Goal: Information Seeking & Learning: Learn about a topic

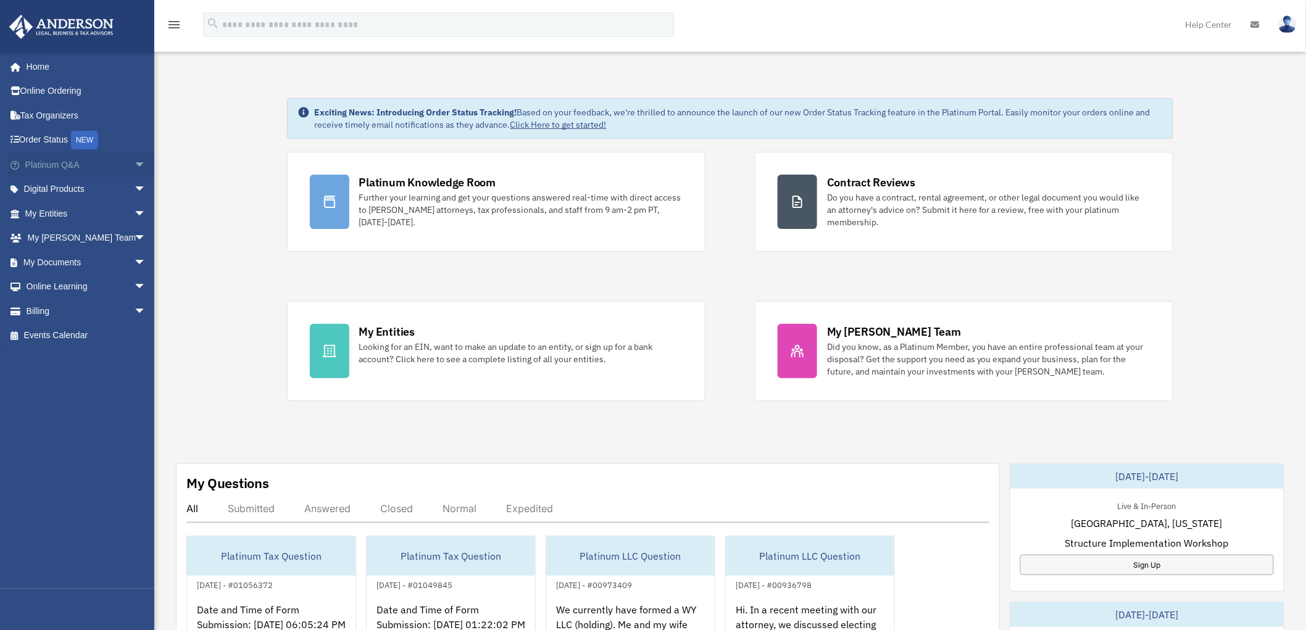
click at [135, 160] on span "arrow_drop_down" at bounding box center [146, 164] width 25 height 25
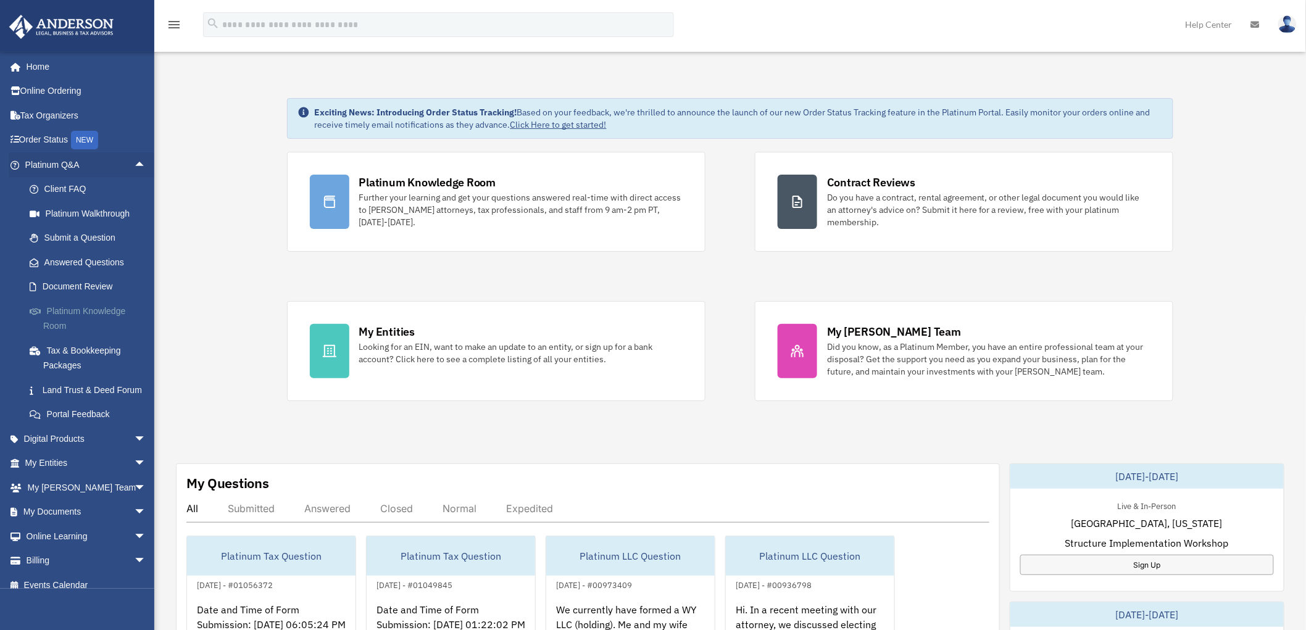
click at [91, 311] on link "Platinum Knowledge Room" at bounding box center [91, 319] width 148 height 40
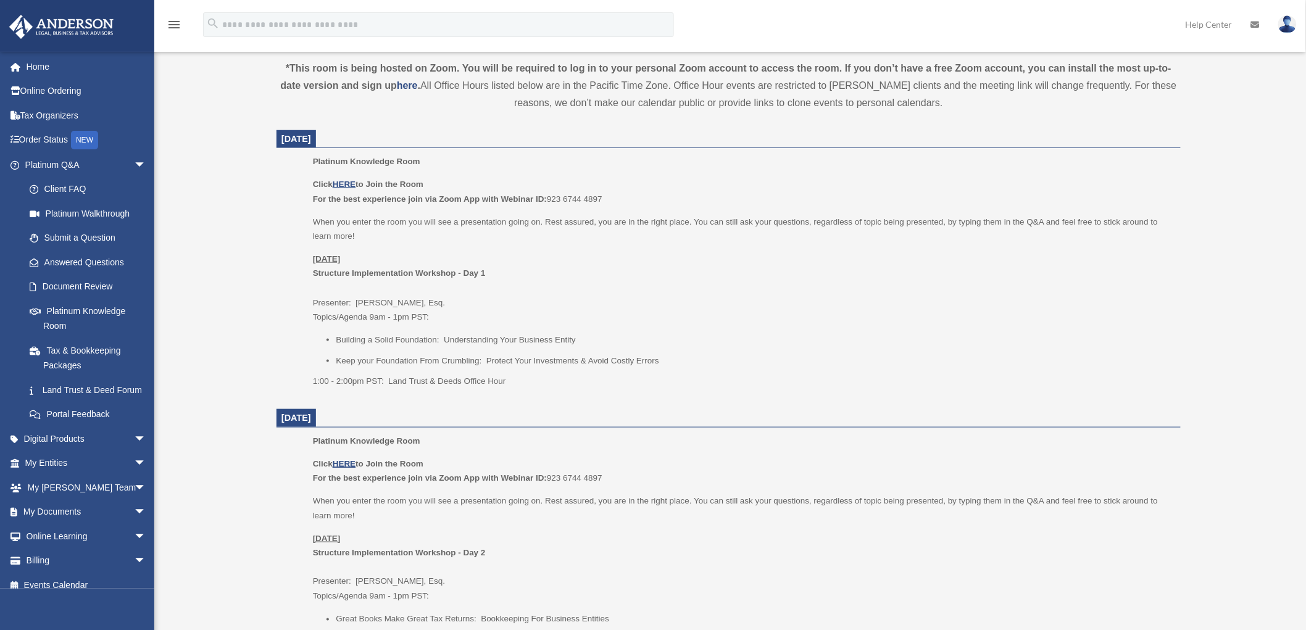
scroll to position [457, 0]
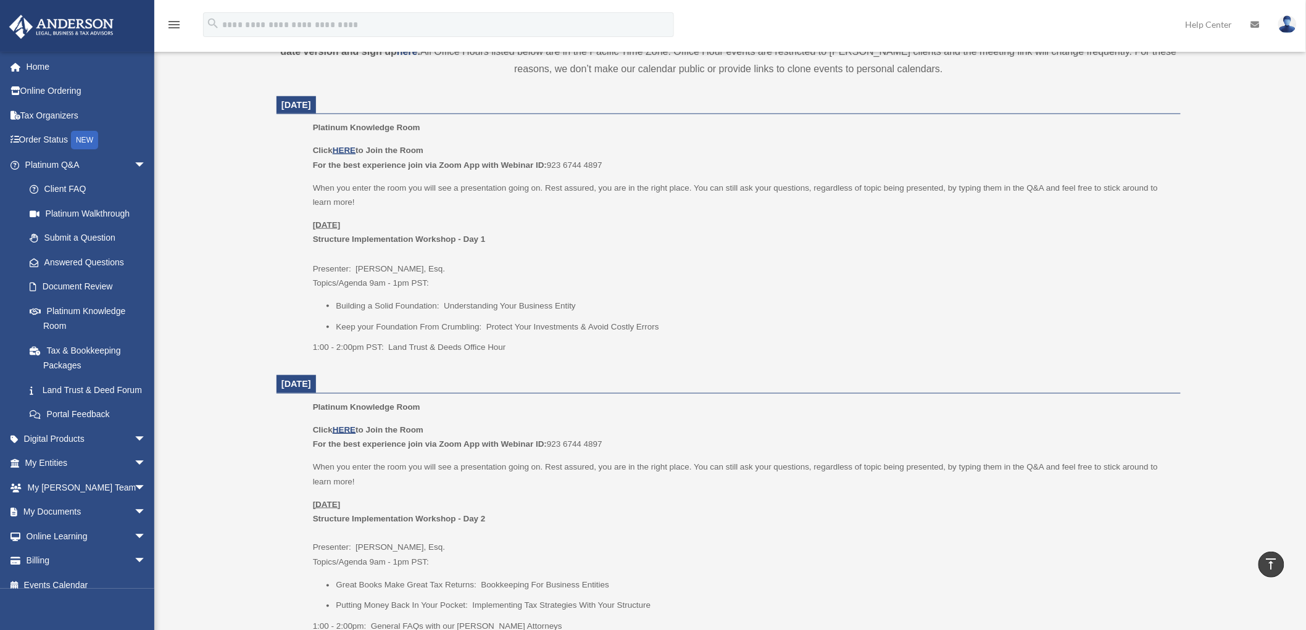
click at [466, 309] on li "Building a Solid Foundation: Understanding Your Business Entity" at bounding box center [754, 306] width 836 height 15
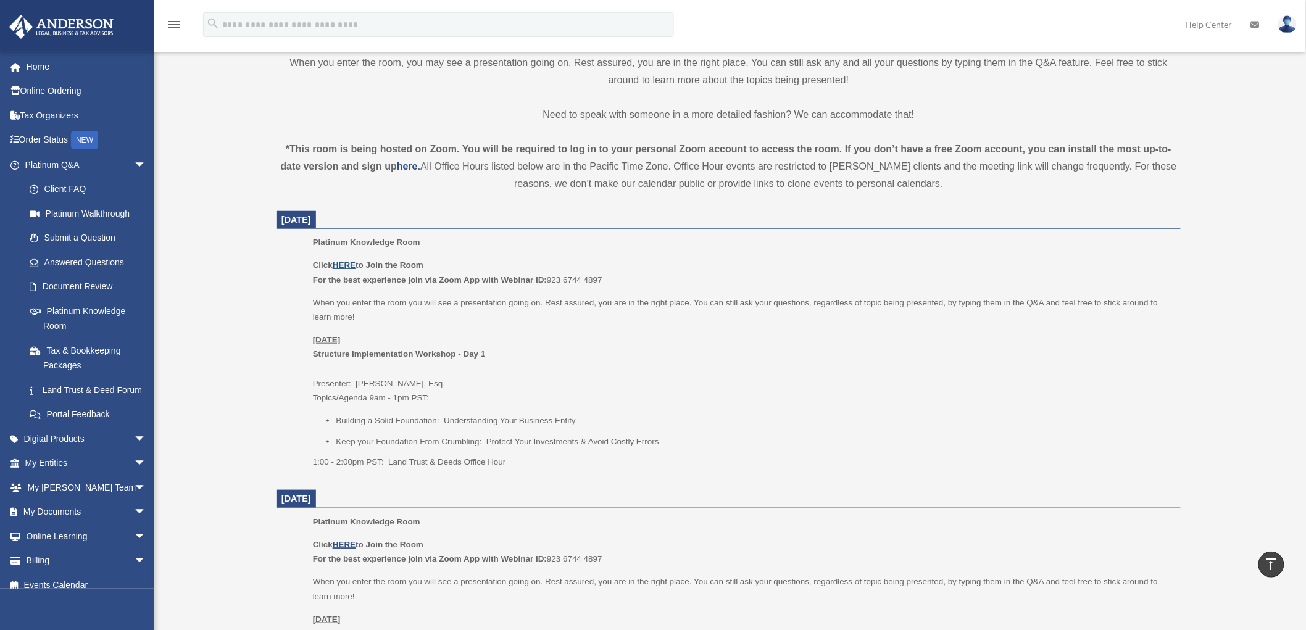
click at [348, 260] on u "HERE" at bounding box center [344, 264] width 23 height 9
